Goal: Information Seeking & Learning: Learn about a topic

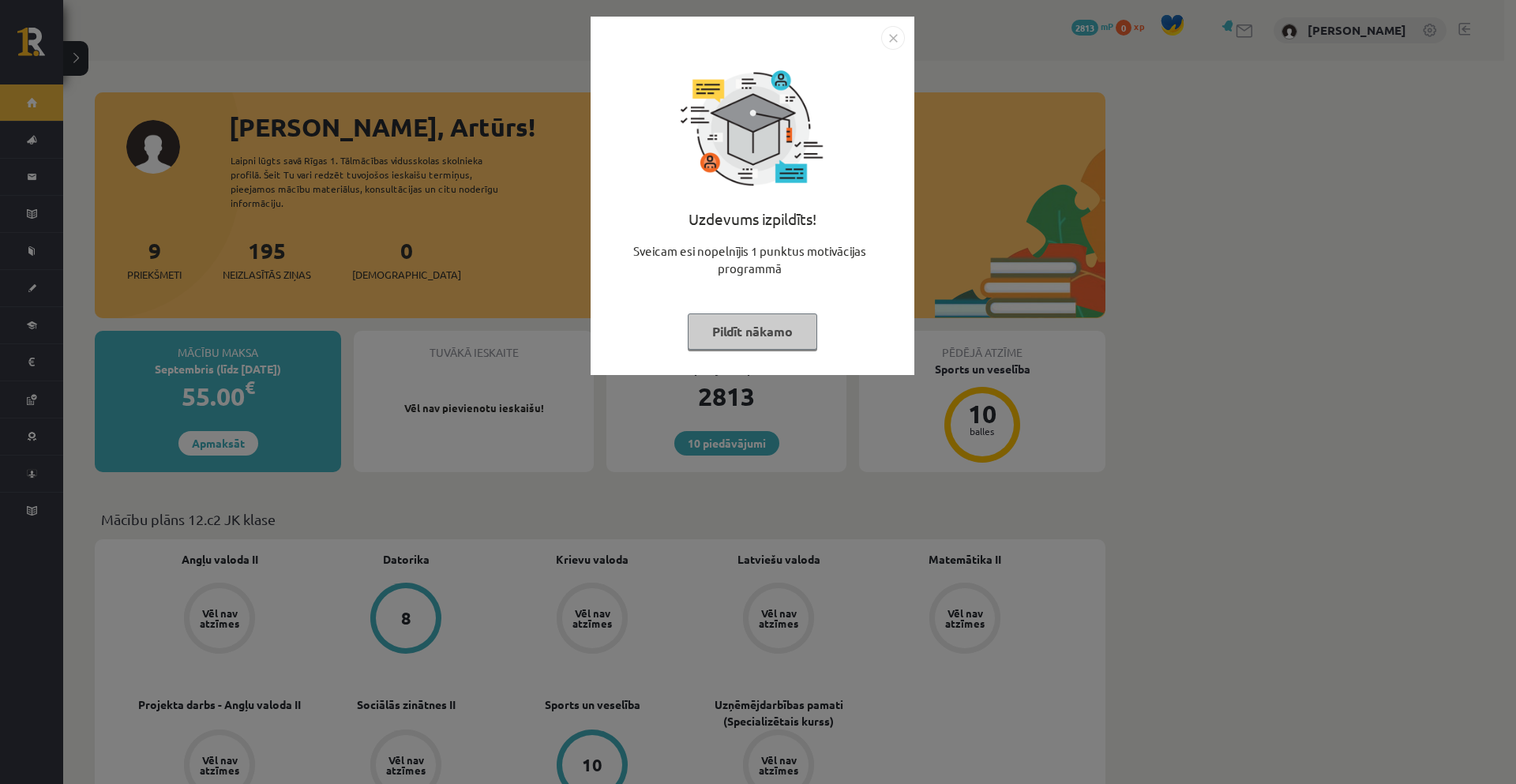
click at [894, 32] on img "Close" at bounding box center [893, 38] width 24 height 24
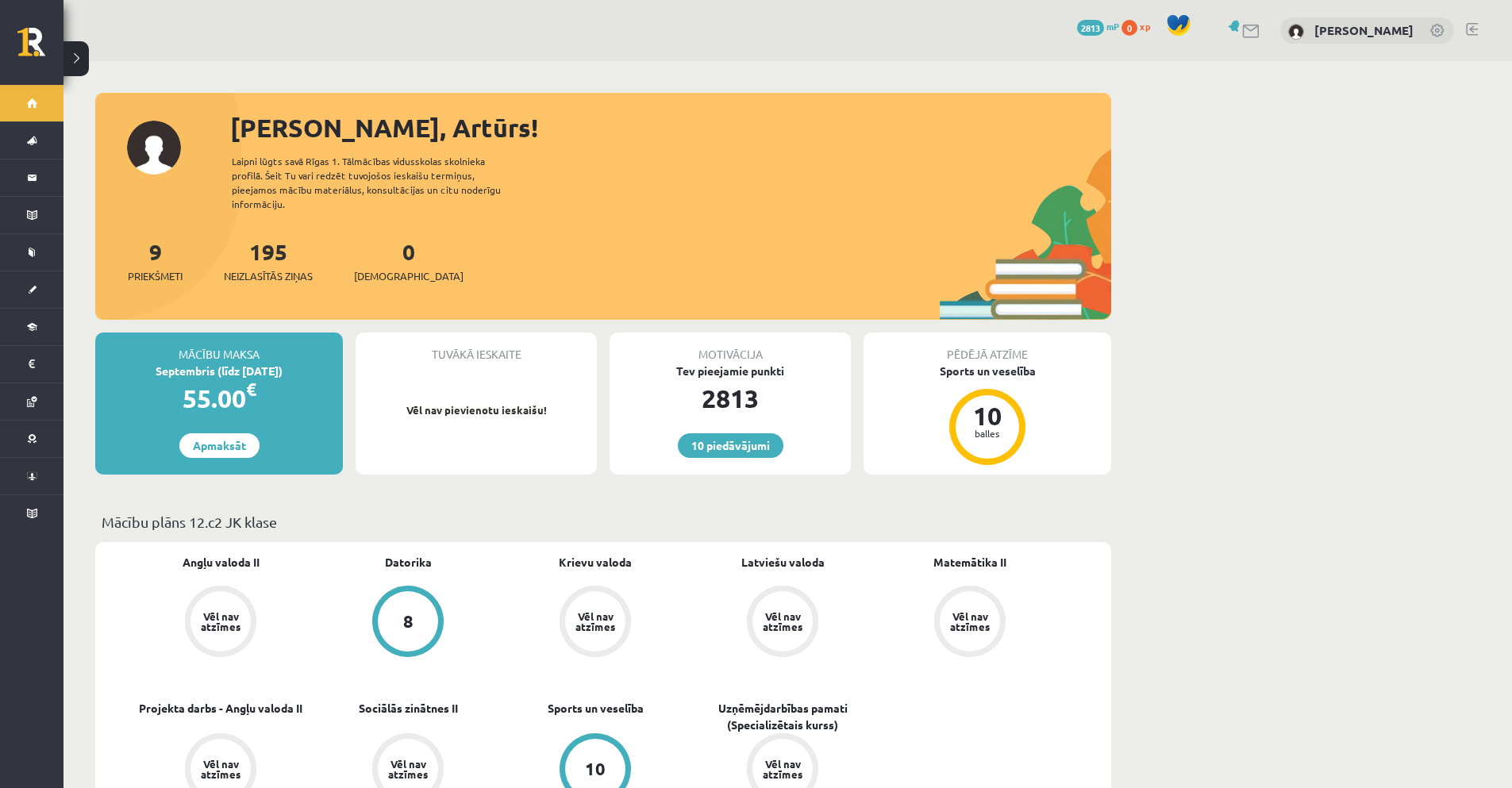
drag, startPoint x: 1290, startPoint y: 410, endPoint x: 1298, endPoint y: 375, distance: 35.9
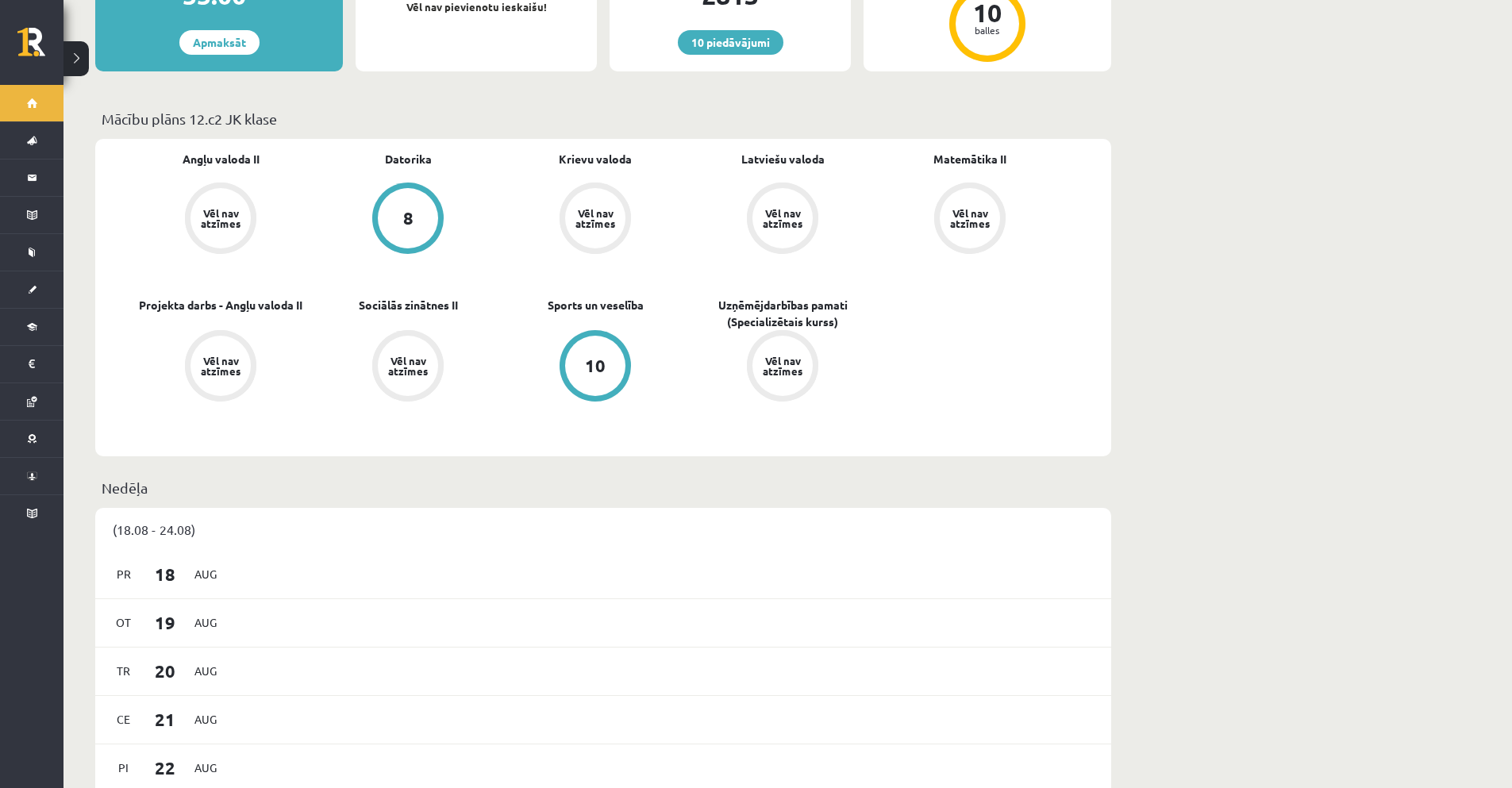
scroll to position [317, 0]
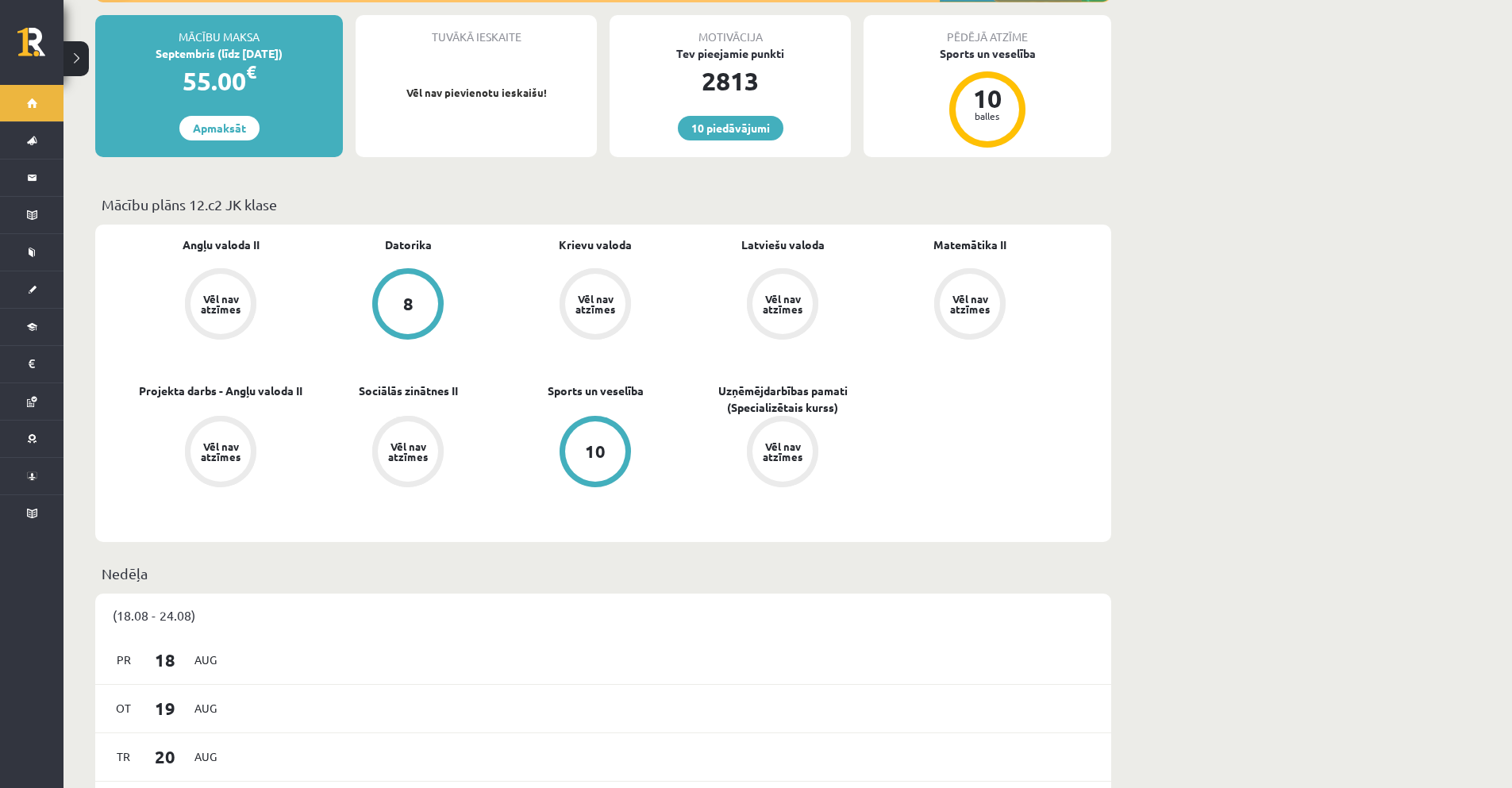
drag, startPoint x: 304, startPoint y: 183, endPoint x: 323, endPoint y: 185, distance: 19.1
click at [320, 194] on p "Mācību plāns 12.c2 JK klase" at bounding box center [603, 204] width 1003 height 21
click at [346, 194] on p "Mācību plāns 12.c2 JK klase" at bounding box center [603, 204] width 1003 height 21
click at [344, 194] on p "Mācību plāns 12.c2 JK klase" at bounding box center [603, 204] width 1003 height 21
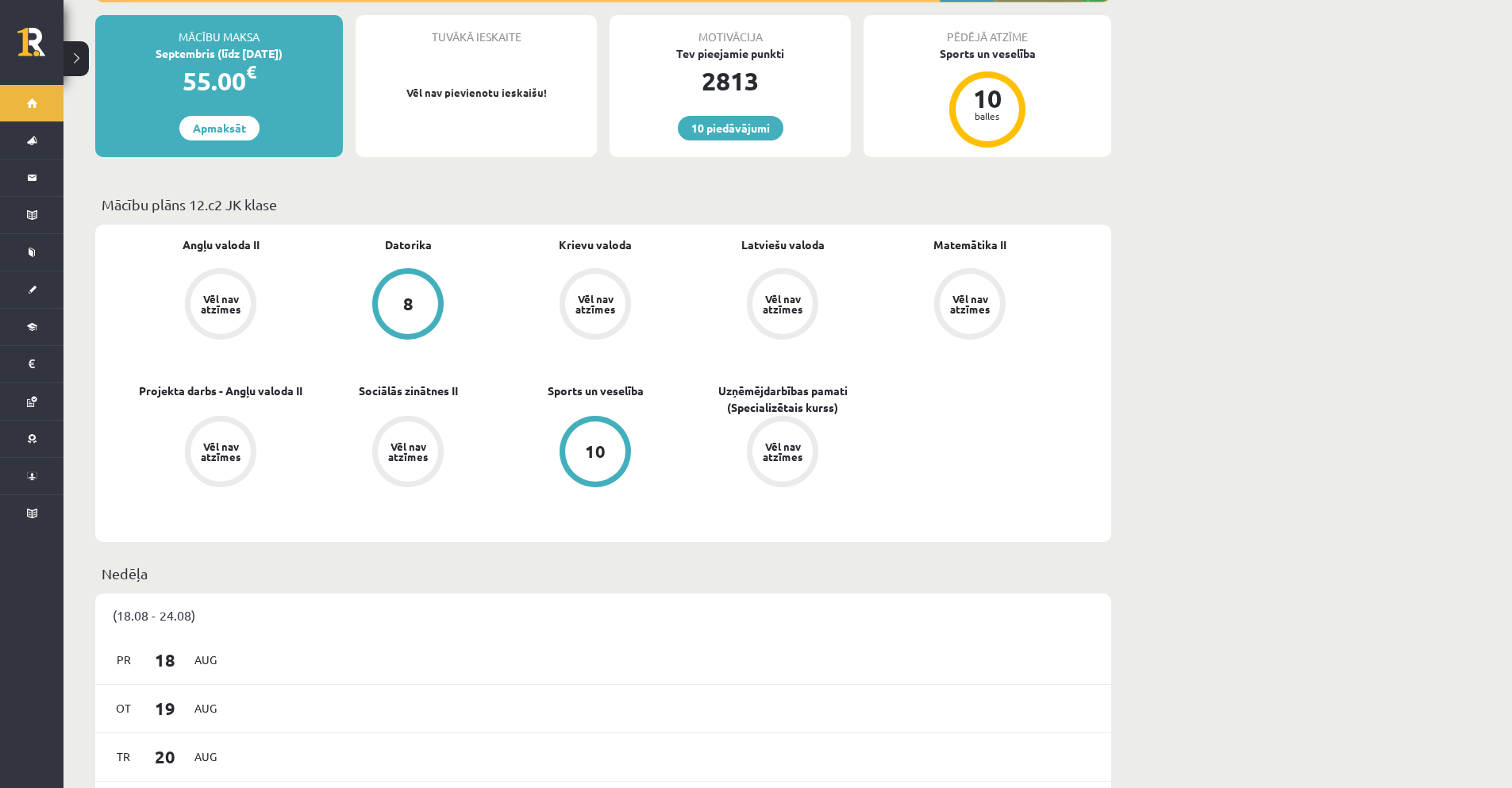
click at [451, 344] on div "Angļu valoda II Vēl nav atzīmes Datorika 8 Krievu valoda Vēl nav atzīmes Latvie…" at bounding box center [595, 383] width 937 height 293
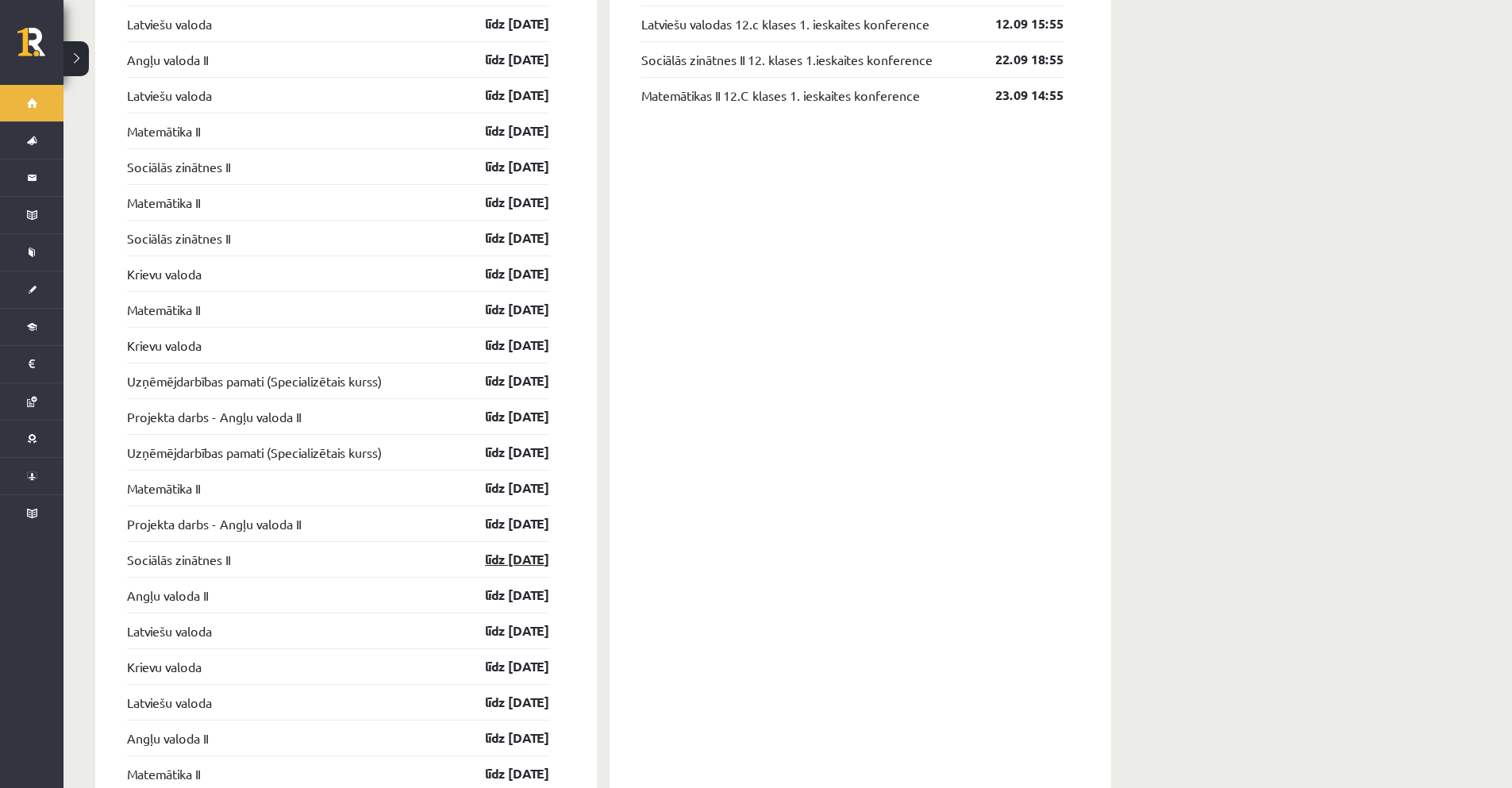
scroll to position [1427, 0]
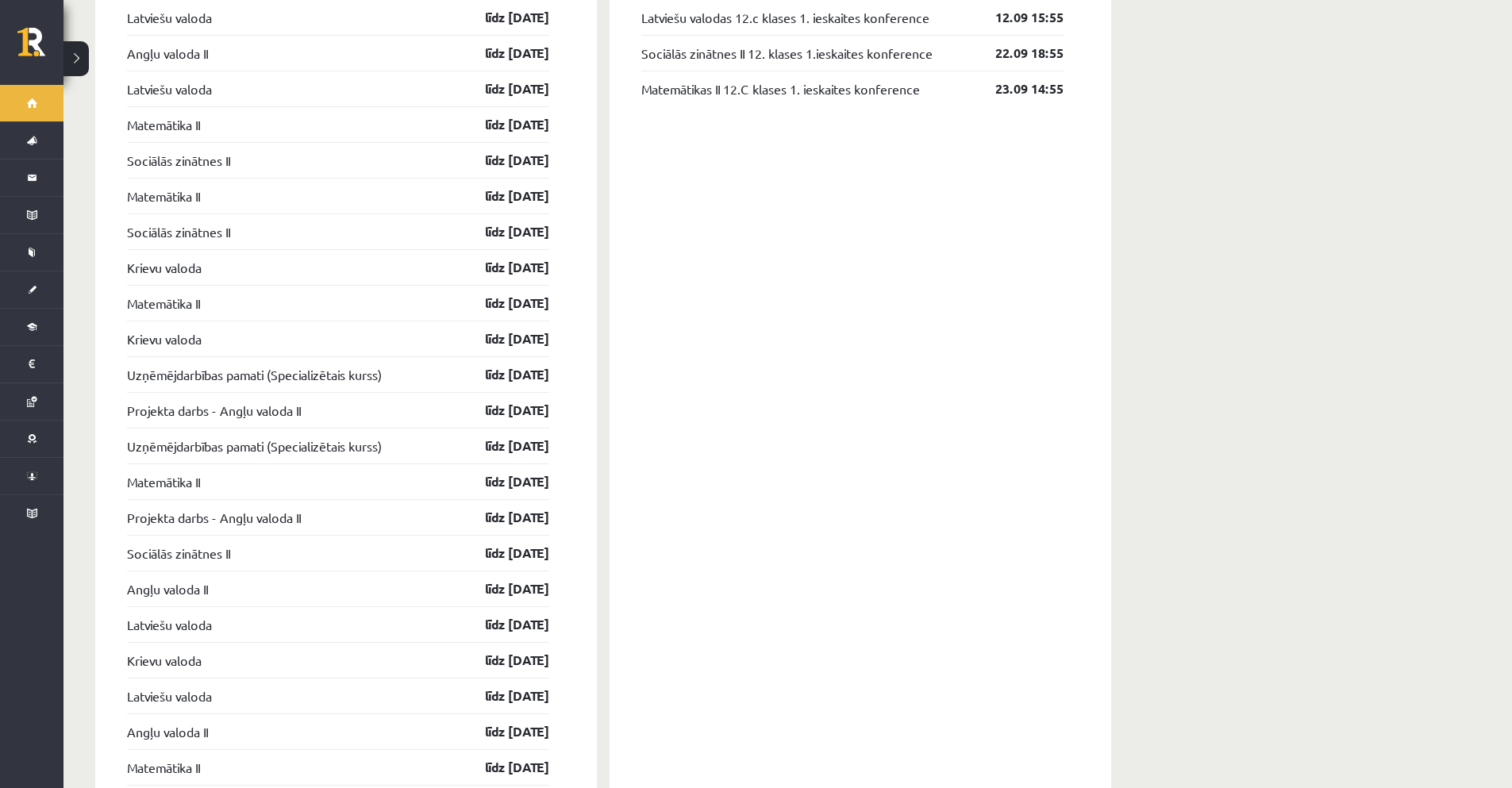
drag, startPoint x: 621, startPoint y: 469, endPoint x: 627, endPoint y: 460, distance: 10.8
drag, startPoint x: 627, startPoint y: 460, endPoint x: 587, endPoint y: 511, distance: 64.8
click at [655, 531] on div "Konferences Angļu valodas II 12. klases 1. ieskaites konference 08.09 18:55 Lat…" at bounding box center [861, 582] width 502 height 1324
click at [519, 510] on link "līdz 30.11.25" at bounding box center [503, 517] width 92 height 19
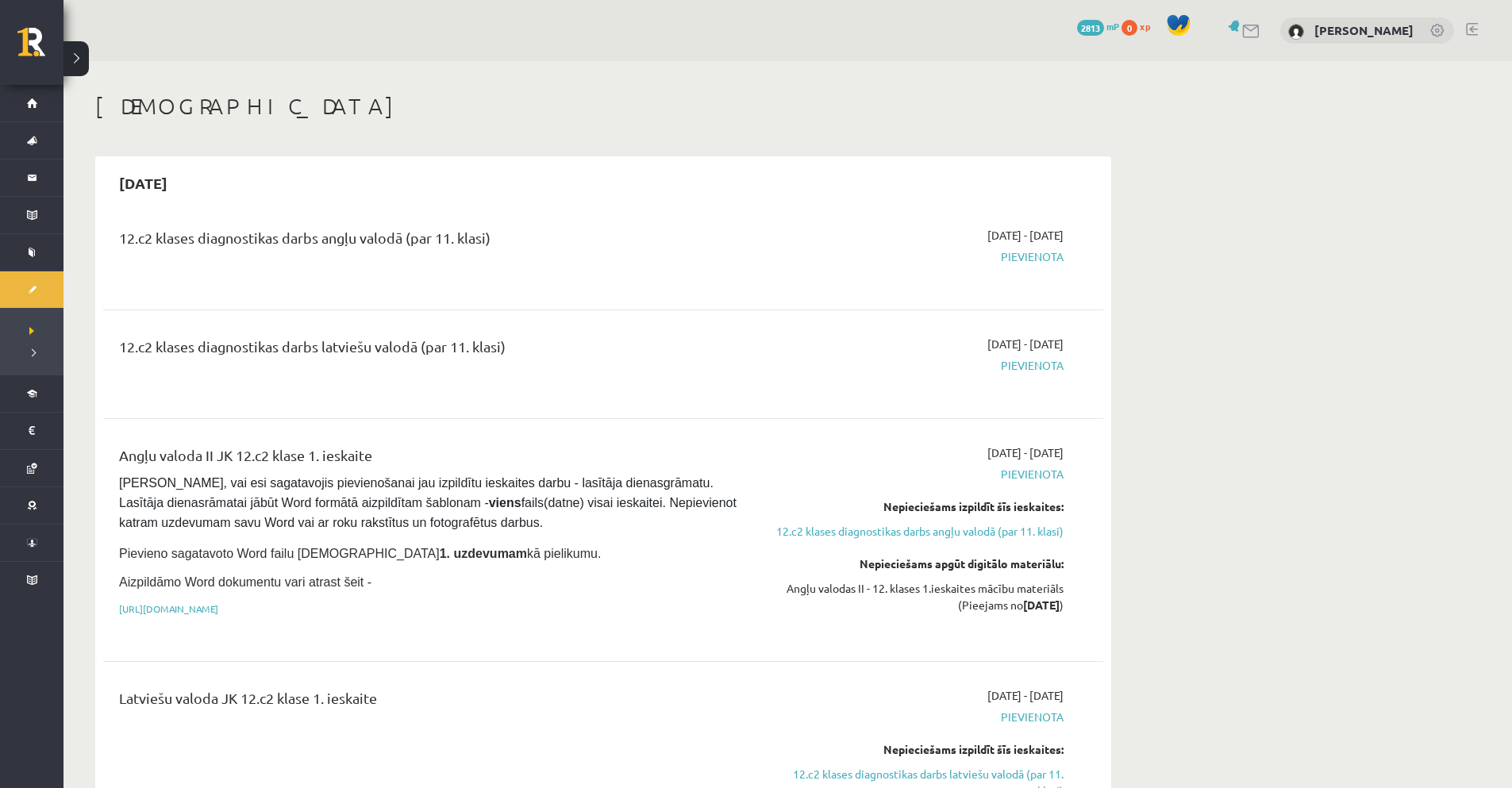
click at [988, 238] on span "[DATE] - [DATE]" at bounding box center [1026, 235] width 77 height 17
click at [928, 299] on div "12.c2 klases diagnostikas darbs angļu valodā (par 11. klasi) [DATE] - [DATE] [G…" at bounding box center [604, 256] width 1001 height 89
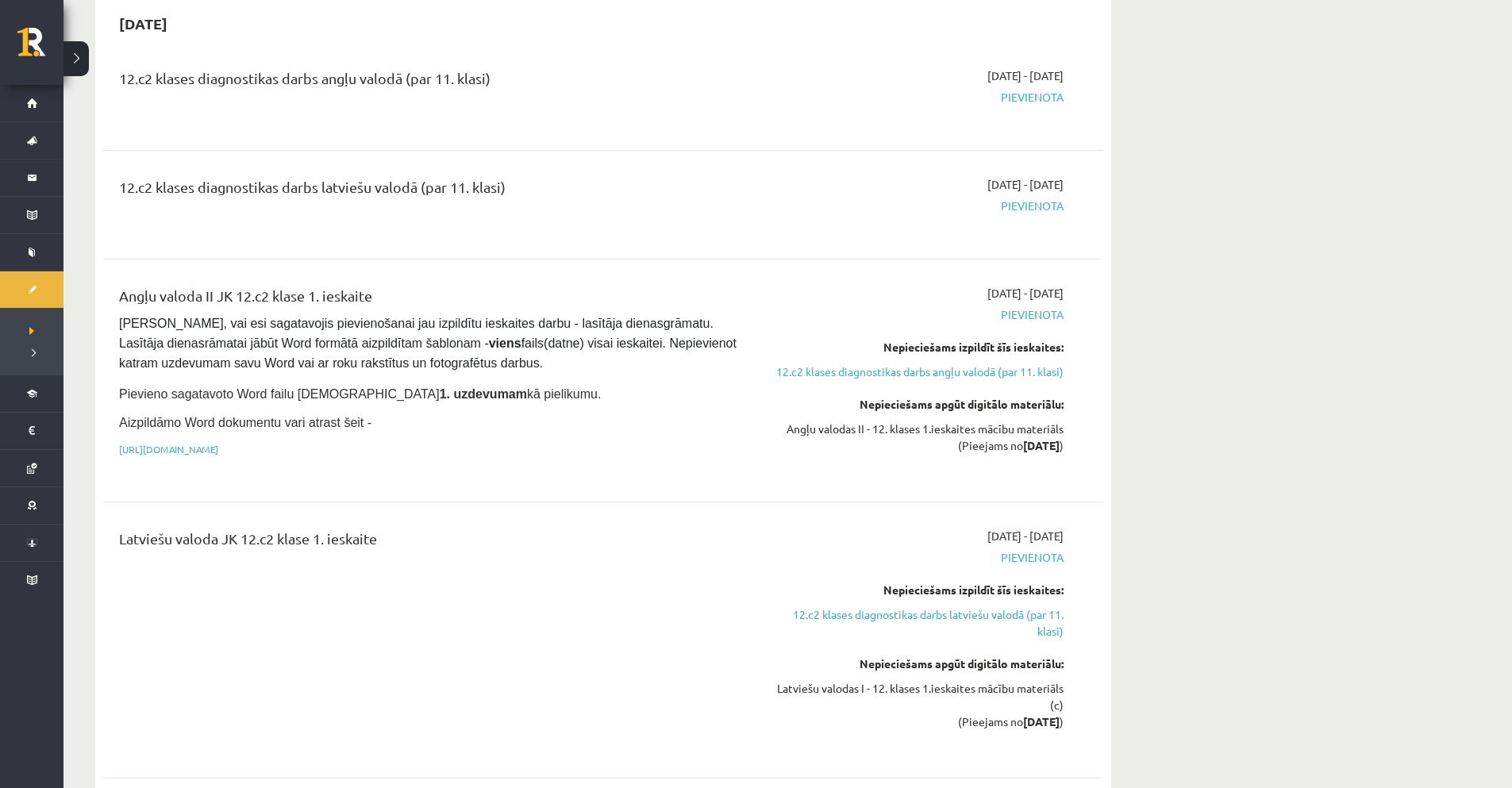
scroll to position [159, 0]
click at [77, 60] on button at bounding box center [77, 59] width 26 height 35
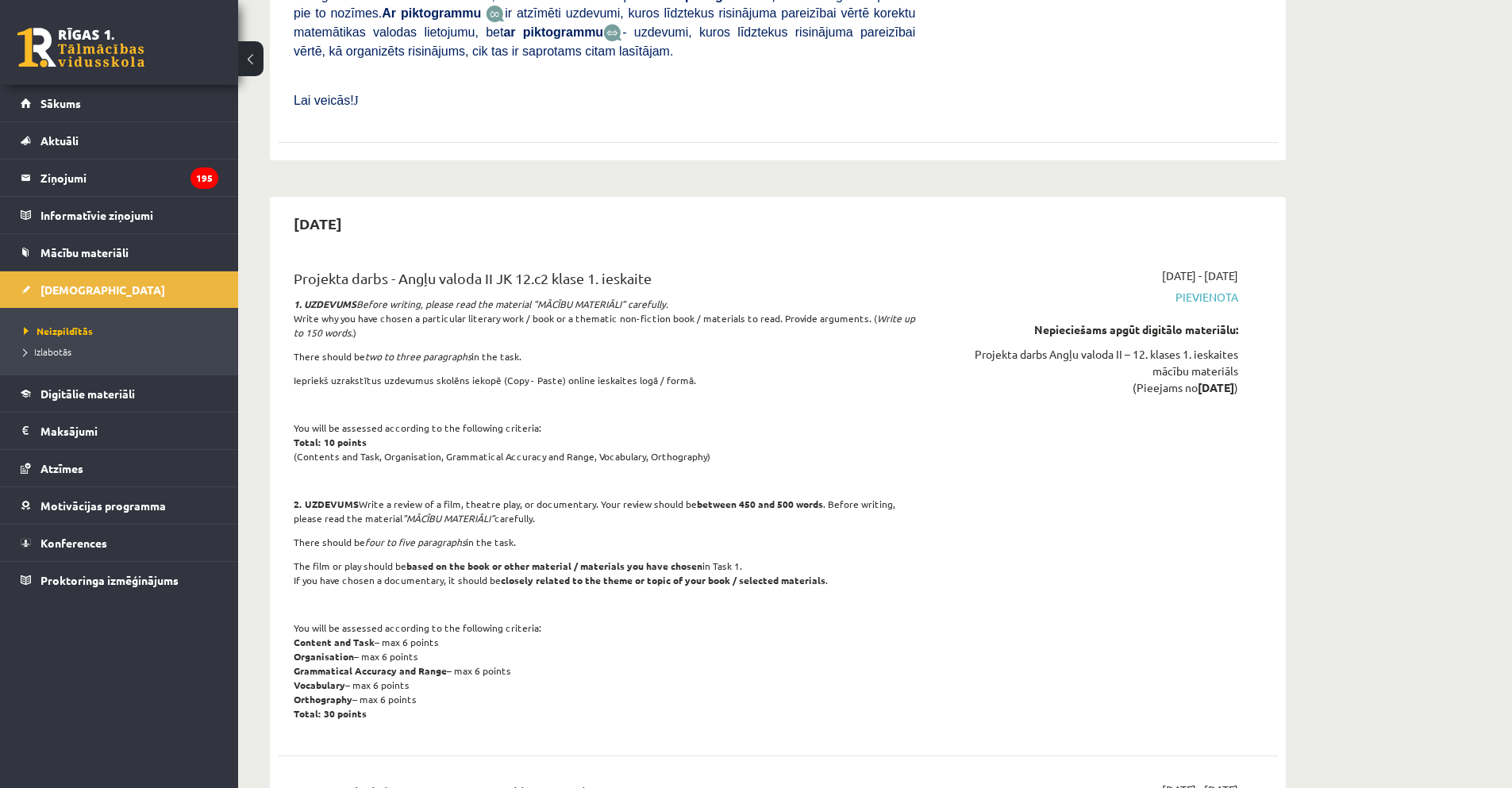
scroll to position [3174, 0]
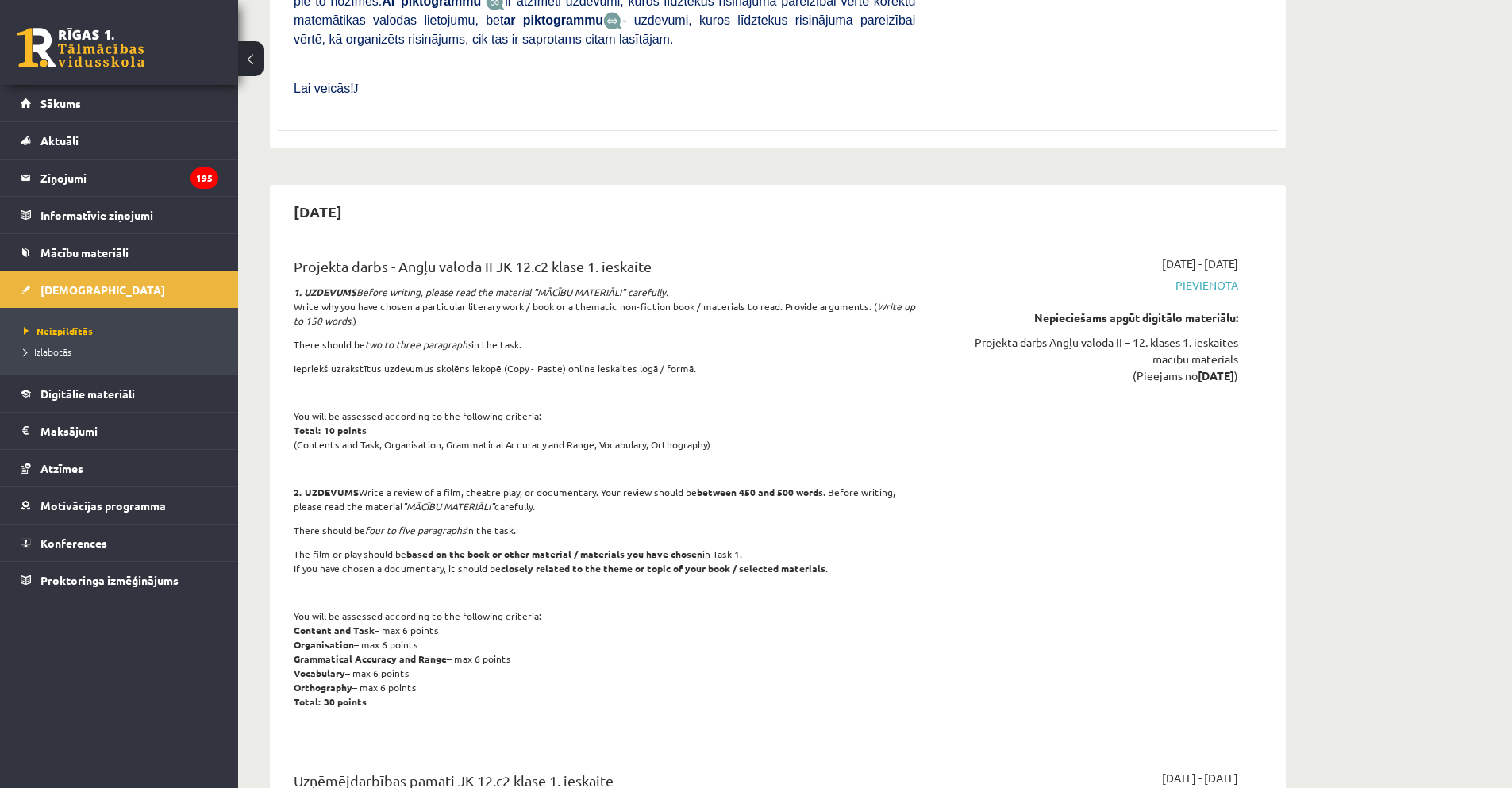
click at [1038, 417] on div "[DATE] - [DATE] [GEOGRAPHIC_DATA] Nepieciešams apgūt digitālo materiālu: Projek…" at bounding box center [1089, 486] width 323 height 462
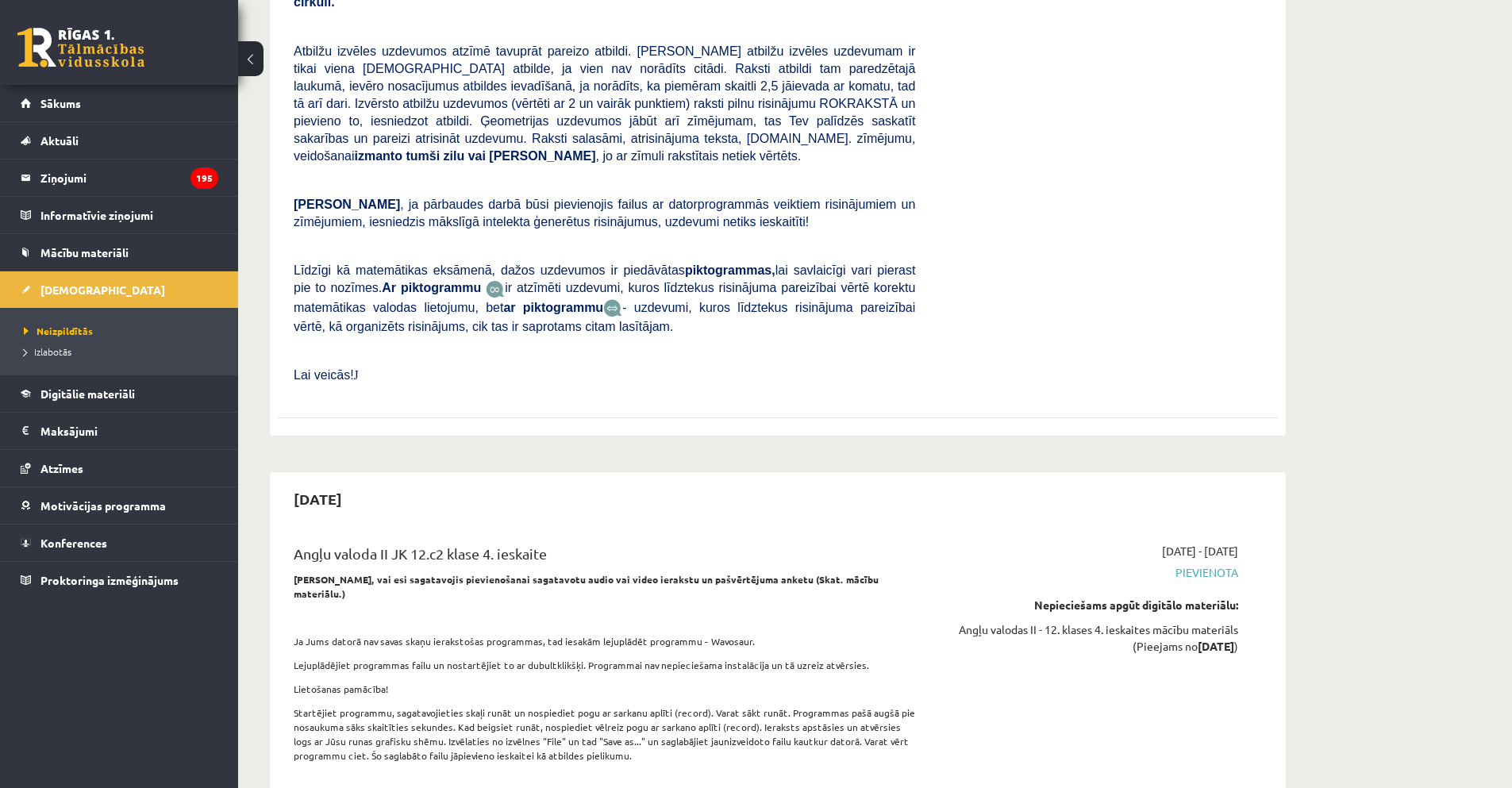
scroll to position [8412, 0]
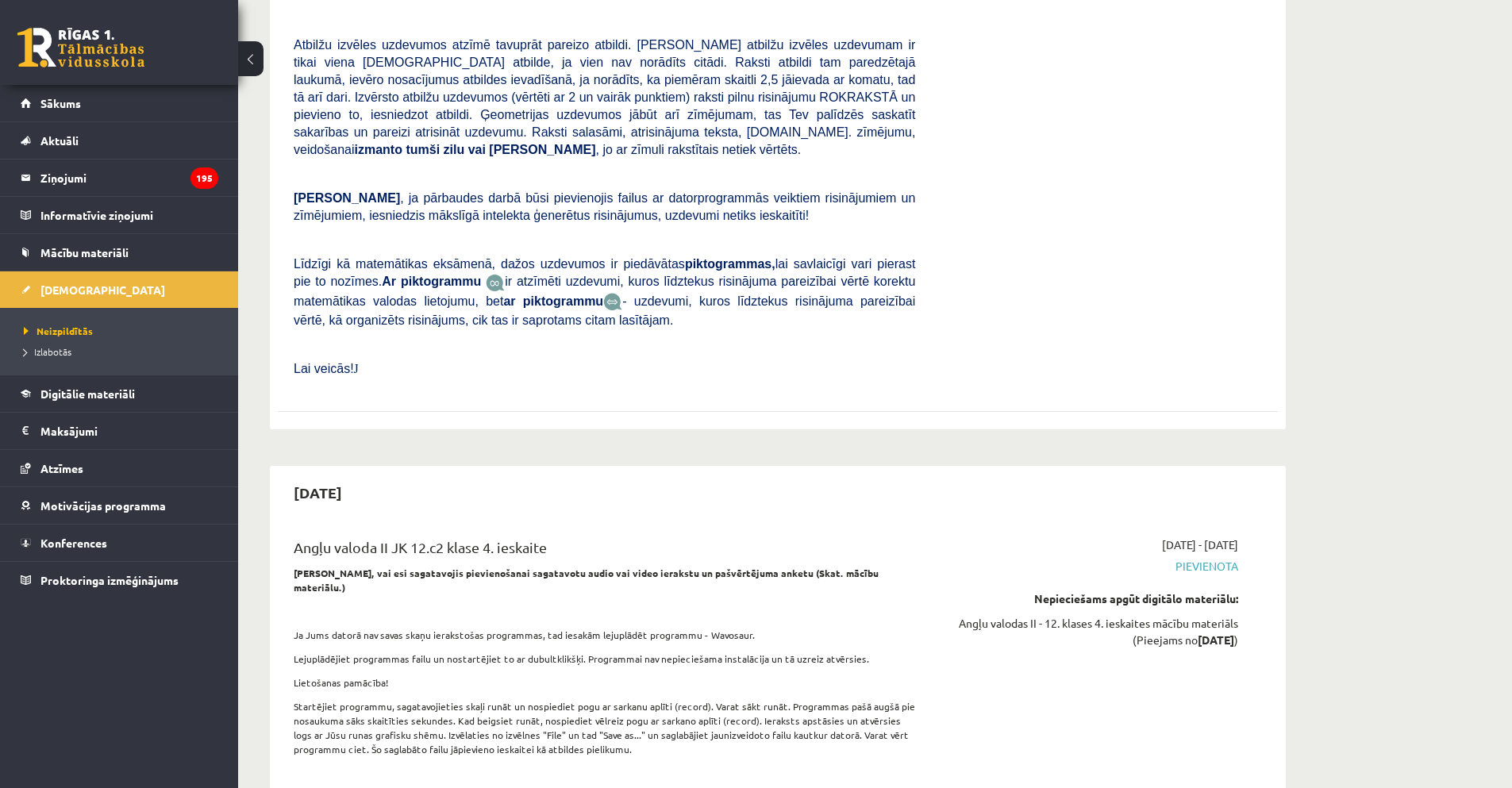
drag, startPoint x: 727, startPoint y: 570, endPoint x: 673, endPoint y: 565, distance: 54.2
drag, startPoint x: 750, startPoint y: 564, endPoint x: 781, endPoint y: 557, distance: 31.8
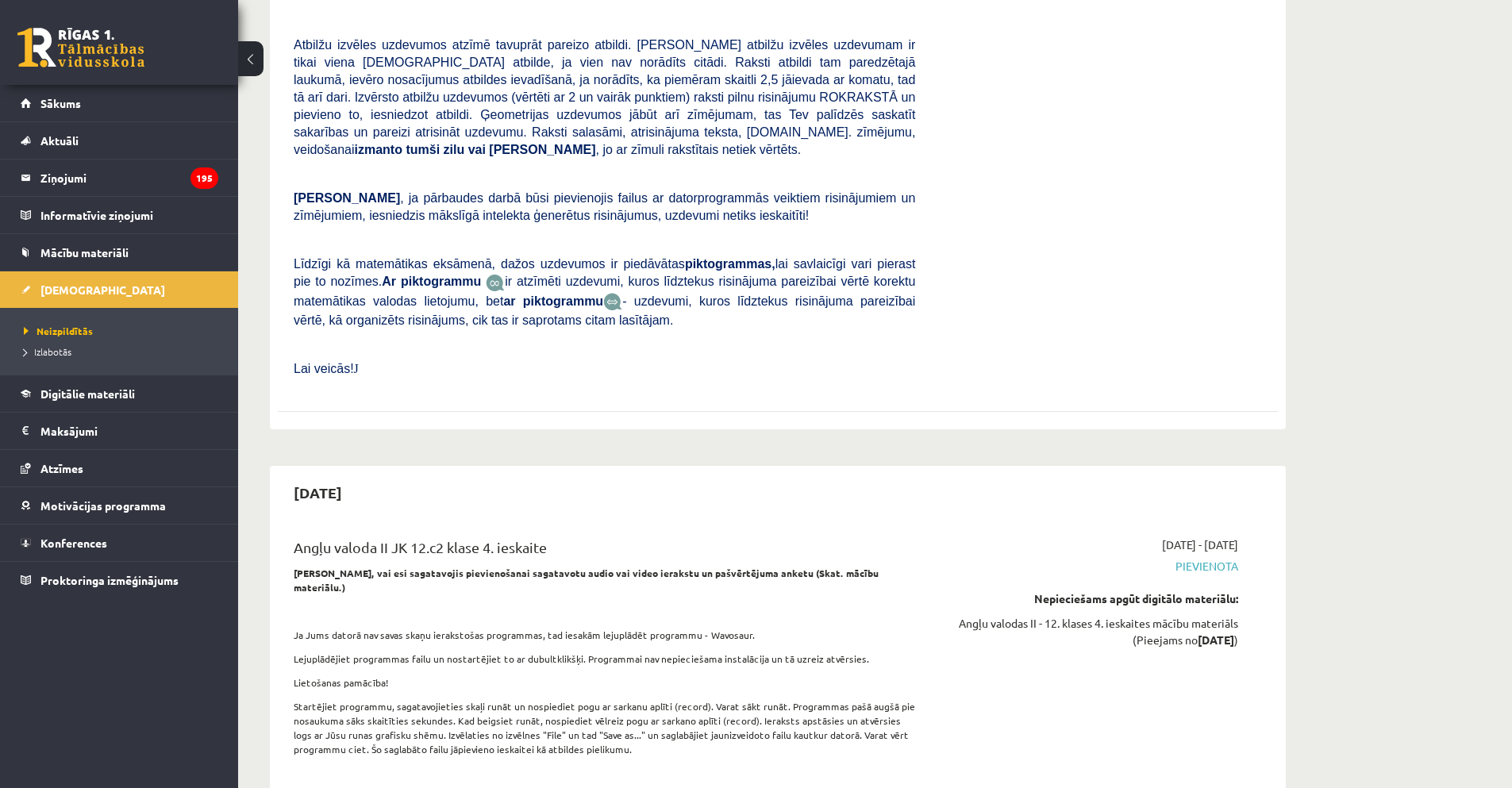
drag, startPoint x: 757, startPoint y: 630, endPoint x: 803, endPoint y: 630, distance: 46.0
